Goal: Book appointment/travel/reservation

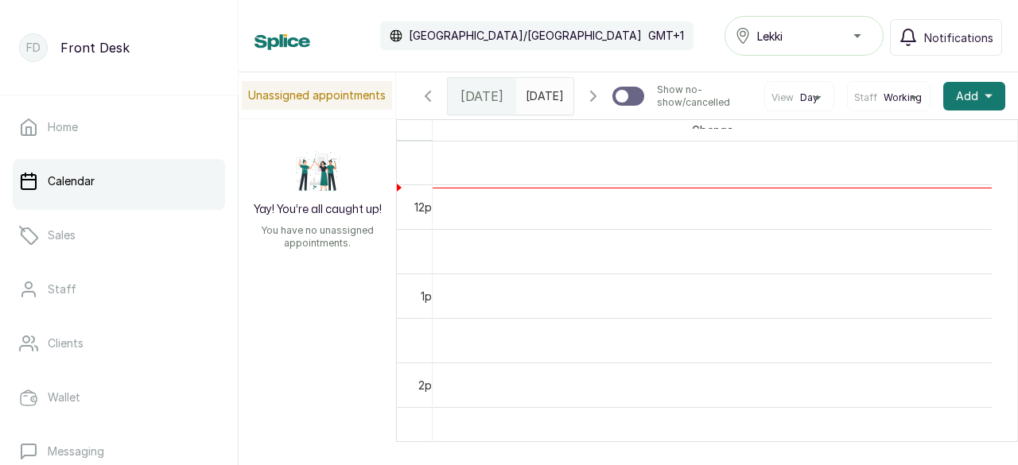
scroll to position [1048, 0]
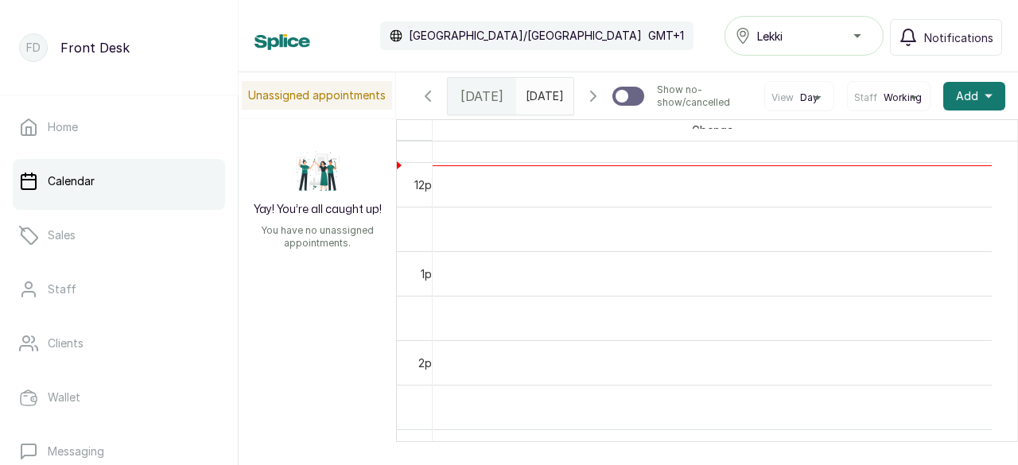
click at [399, 201] on td "12pm" at bounding box center [420, 184] width 47 height 45
click at [399, 200] on td "12pm" at bounding box center [420, 184] width 47 height 45
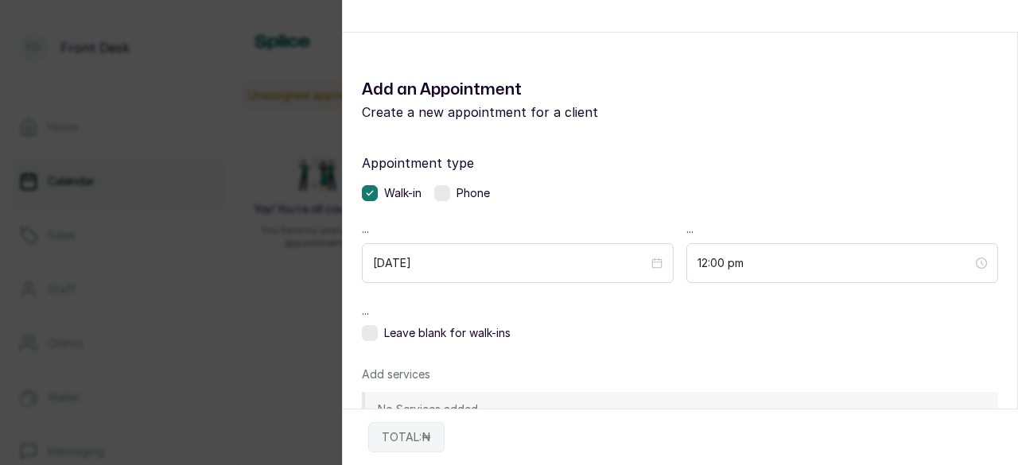
click at [441, 204] on div "Appointment type Walk-in Phone ... [DATE] ... 12:00 pm ... Leave blank for walk…" at bounding box center [680, 416] width 675 height 564
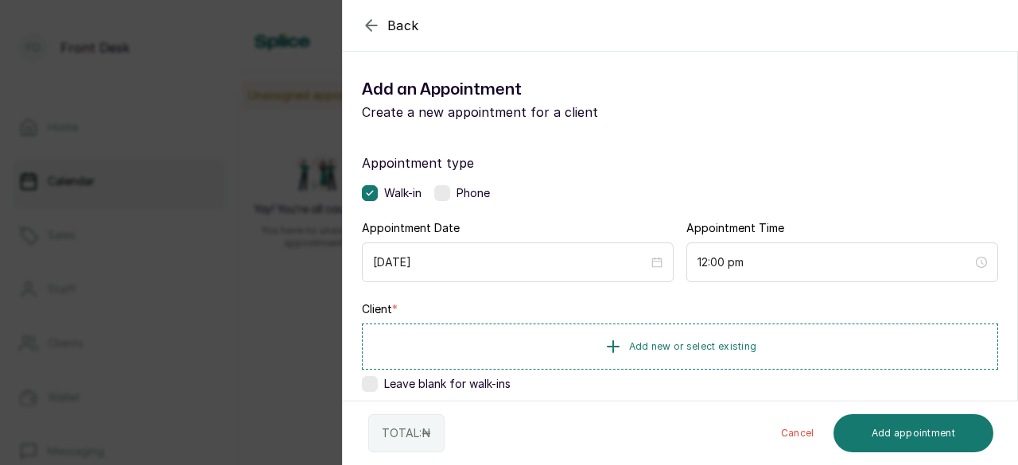
click at [367, 23] on icon "button" at bounding box center [371, 25] width 19 height 19
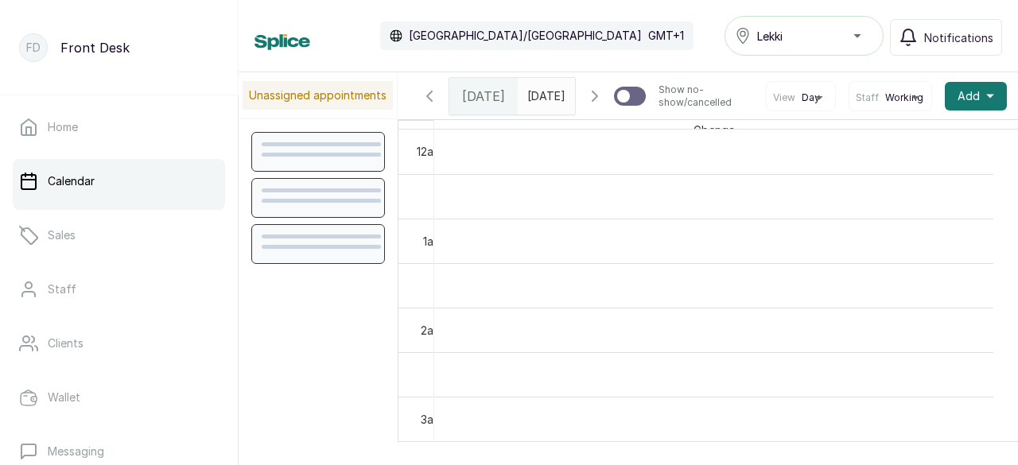
scroll to position [536, 0]
